Goal: Find specific page/section: Find specific page/section

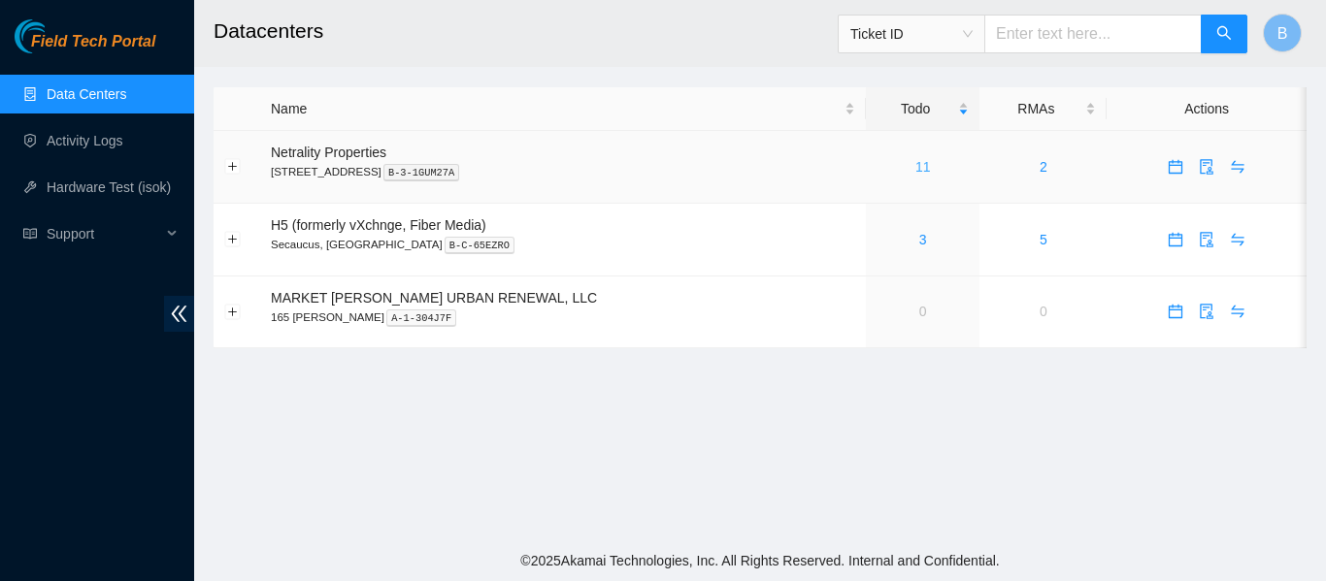
click at [915, 168] on link "11" at bounding box center [923, 167] width 16 height 16
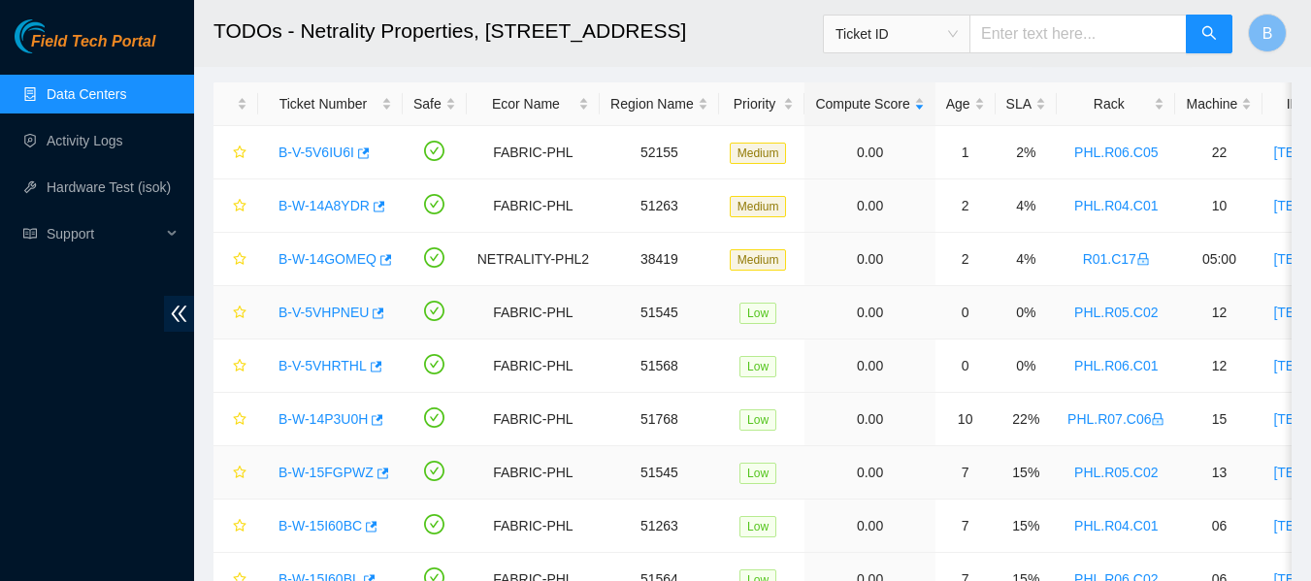
scroll to position [83, 0]
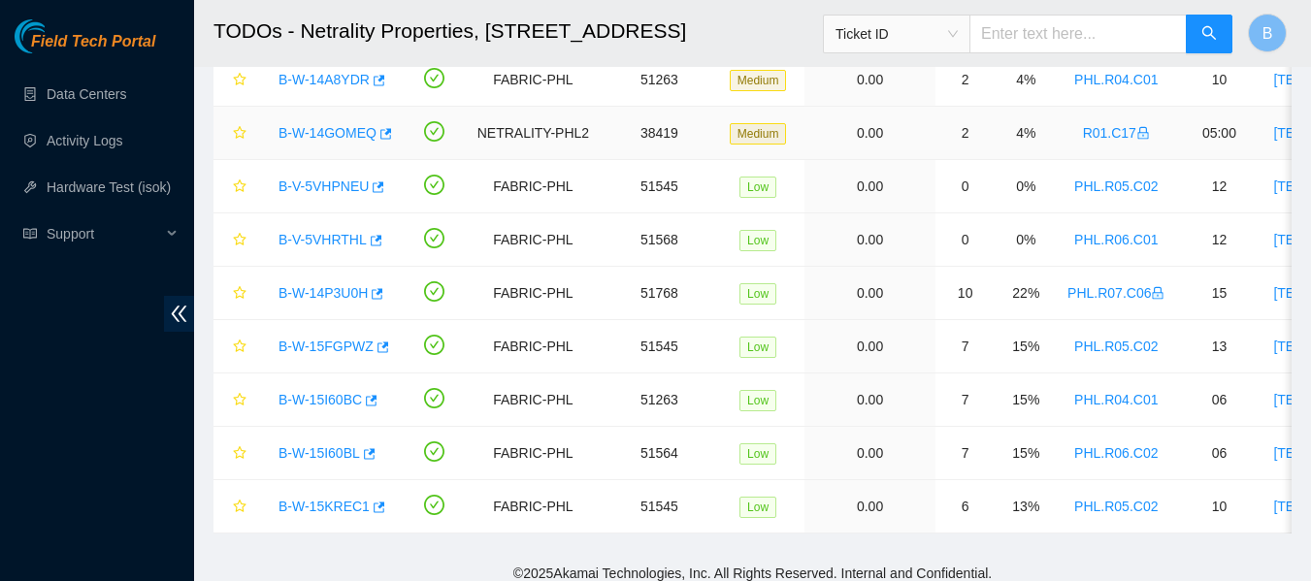
scroll to position [182, 0]
